Goal: Task Accomplishment & Management: Manage account settings

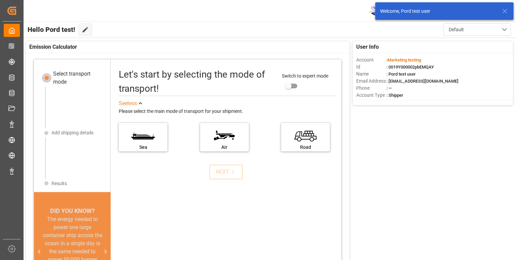
click at [502, 13] on icon at bounding box center [505, 11] width 8 height 8
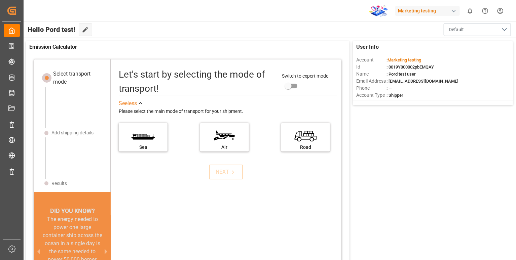
click at [503, 11] on html "Created by potrace 1.15, written by [PERSON_NAME] [DATE]-[DATE] Created by potr…" at bounding box center [258, 155] width 516 height 311
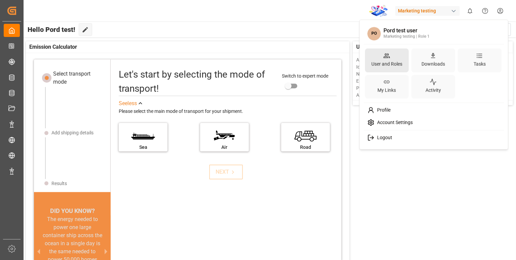
click at [393, 62] on div "User and Roles" at bounding box center [387, 64] width 34 height 10
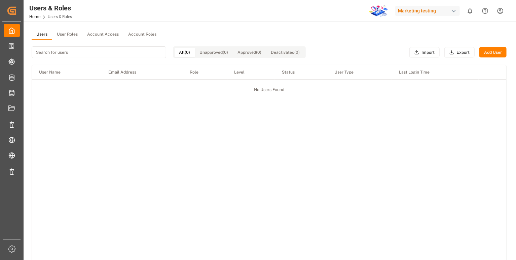
click at [142, 32] on button "Account Roles" at bounding box center [142, 35] width 38 height 10
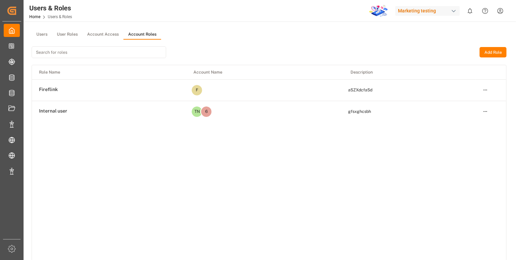
click at [497, 48] on button "Add Role" at bounding box center [493, 52] width 27 height 11
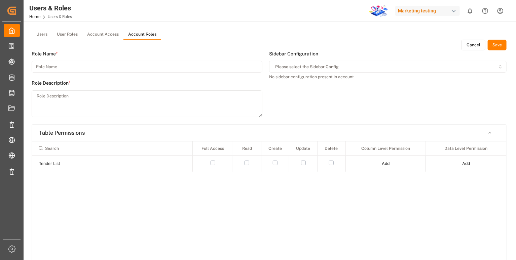
click at [171, 69] on input at bounding box center [147, 67] width 231 height 12
type input "dc"
click at [136, 98] on textarea at bounding box center [147, 104] width 231 height 27
type textarea "scd"
click at [503, 49] on button "Save" at bounding box center [497, 45] width 19 height 11
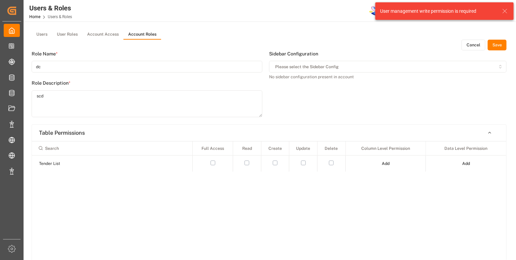
click at [72, 31] on button "User Roles" at bounding box center [67, 35] width 30 height 10
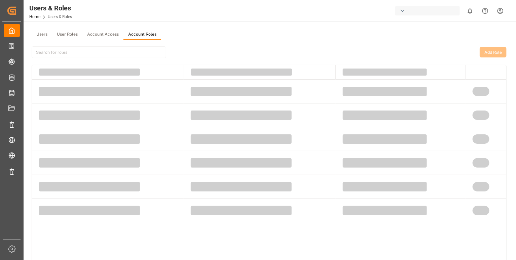
click at [143, 35] on button "Account Roles" at bounding box center [142, 35] width 38 height 10
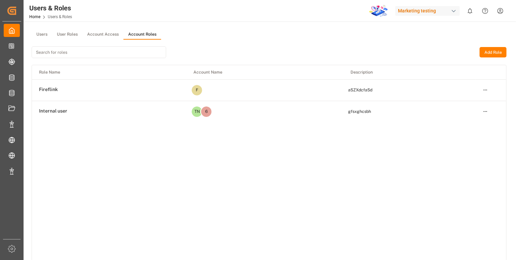
click at [490, 50] on button "Add Role" at bounding box center [493, 52] width 27 height 11
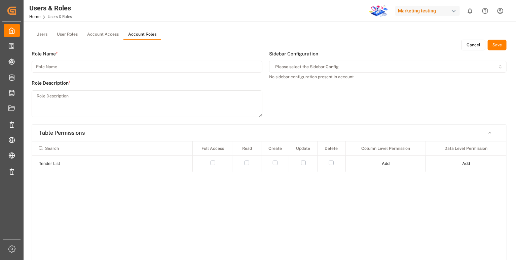
click at [80, 65] on input at bounding box center [147, 67] width 231 height 12
type input "dcf"
click at [85, 97] on textarea at bounding box center [147, 104] width 231 height 27
type textarea "cd"
click at [504, 14] on html "Created by potrace 1.15, written by Peter Selinger 2001-2017 Created by potrace…" at bounding box center [258, 155] width 516 height 311
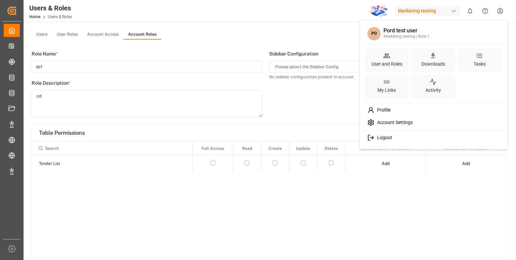
click at [343, 41] on html "Created by potrace 1.15, written by Peter Selinger 2001-2017 Created by potrace…" at bounding box center [258, 155] width 516 height 311
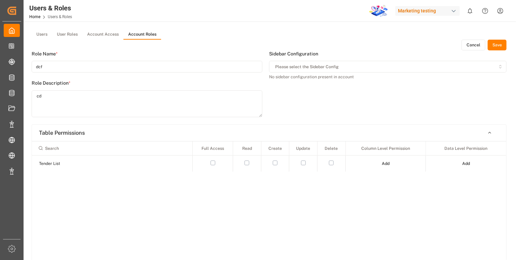
click at [495, 45] on button "Save" at bounding box center [497, 45] width 19 height 11
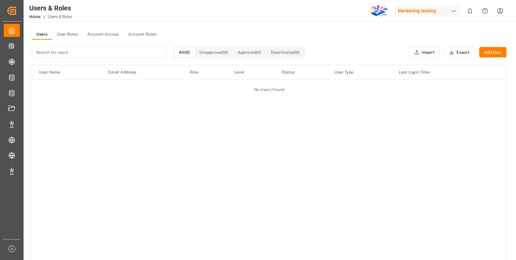
click at [504, 11] on html "Created by potrace 1.15, written by Peter Selinger 2001-2017 Created by potrace…" at bounding box center [258, 155] width 516 height 311
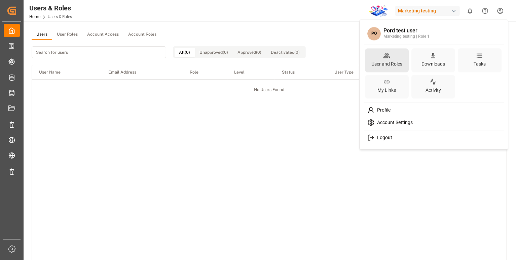
click at [400, 59] on div "User and Roles" at bounding box center [387, 64] width 34 height 10
click at [132, 32] on html "Created by potrace 1.15, written by Peter Selinger 2001-2017 Created by potrace…" at bounding box center [258, 155] width 516 height 311
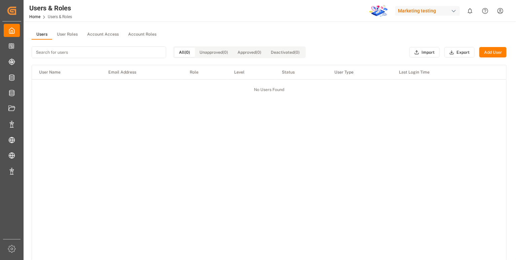
click at [140, 32] on button "Account Roles" at bounding box center [142, 35] width 38 height 10
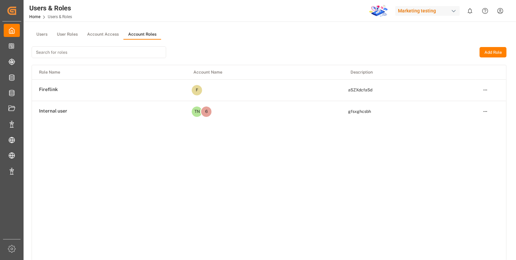
click at [490, 51] on button "Add Role" at bounding box center [493, 52] width 27 height 11
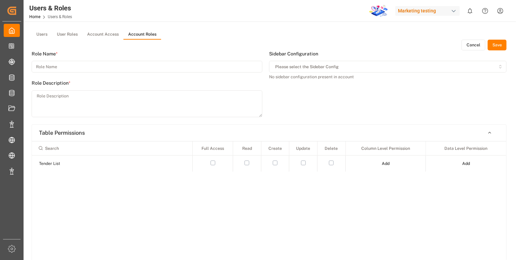
click at [185, 69] on input at bounding box center [147, 67] width 231 height 12
type input "sdc"
click at [141, 98] on textarea at bounding box center [147, 104] width 231 height 27
type textarea "cds"
click at [495, 49] on button "Save" at bounding box center [497, 45] width 19 height 11
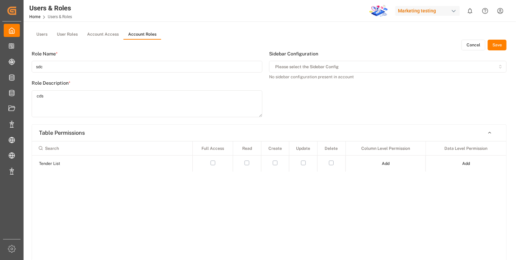
click at [497, 43] on button "Save" at bounding box center [497, 45] width 19 height 11
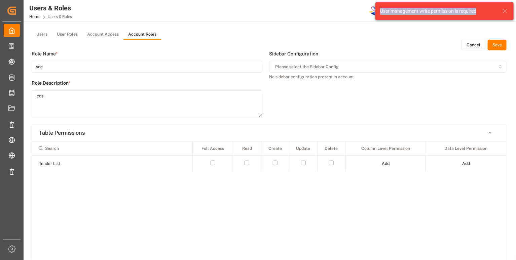
drag, startPoint x: 481, startPoint y: 15, endPoint x: 378, endPoint y: 9, distance: 103.5
click at [377, 10] on div "User management write permission is required" at bounding box center [444, 10] width 138 height 17
copy div "User management write permission is required"
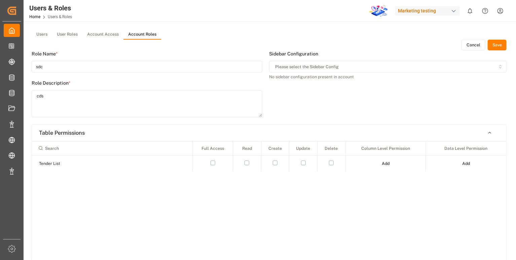
click at [110, 36] on button "Account Access" at bounding box center [102, 35] width 41 height 10
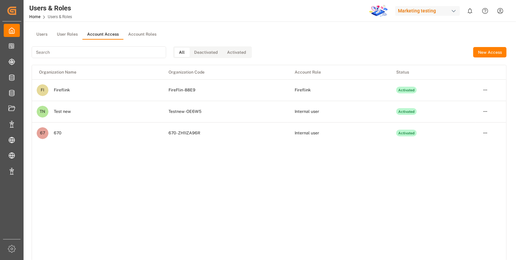
click at [498, 54] on button "New Access" at bounding box center [489, 52] width 33 height 11
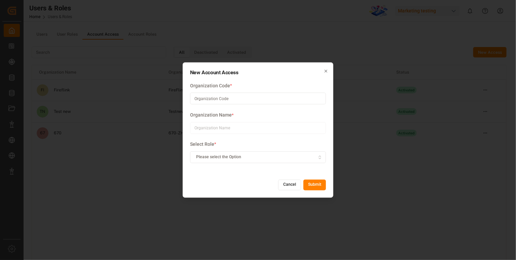
click at [286, 149] on div "Select Role * Please select the Option" at bounding box center [258, 156] width 136 height 30
click at [286, 151] on div "Select Role * Please select the Option" at bounding box center [258, 156] width 136 height 30
click at [286, 154] on button "Please select the Option" at bounding box center [258, 158] width 136 height 12
click at [230, 187] on div "Fireflink" at bounding box center [232, 183] width 84 height 9
click at [325, 72] on icon "button" at bounding box center [326, 71] width 5 height 5
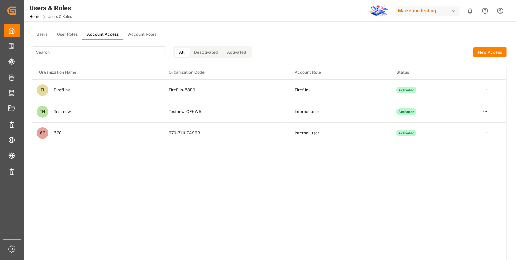
click at [142, 37] on button "Account Roles" at bounding box center [142, 35] width 38 height 10
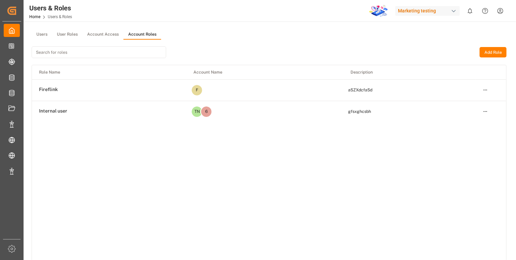
click at [491, 51] on button "Add Role" at bounding box center [493, 52] width 27 height 11
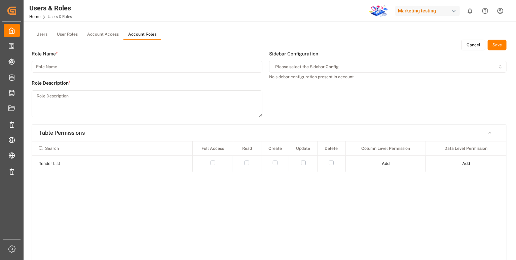
click at [470, 45] on button "Cancel" at bounding box center [474, 45] width 24 height 11
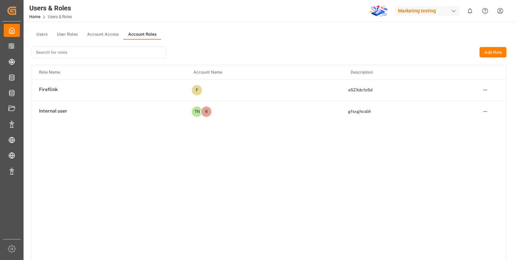
click at [65, 34] on button "User Roles" at bounding box center [67, 35] width 30 height 10
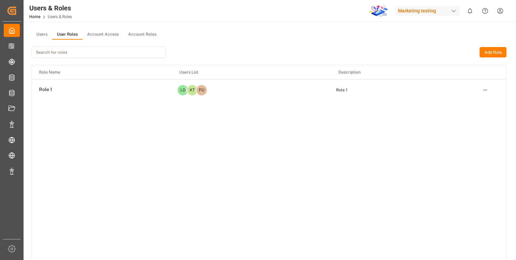
click at [149, 32] on button "Account Roles" at bounding box center [142, 35] width 38 height 10
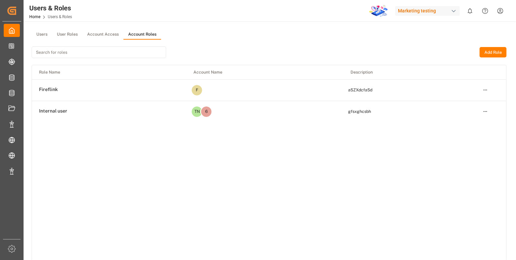
click at [491, 57] on button "Add Role" at bounding box center [493, 52] width 27 height 11
